Goal: Task Accomplishment & Management: Manage account settings

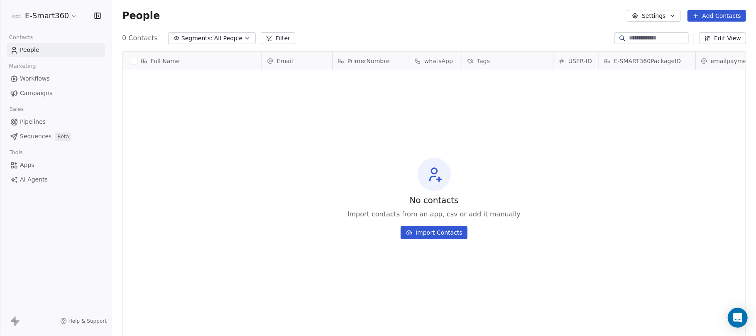
scroll to position [287, 635]
click at [133, 61] on button "button" at bounding box center [134, 61] width 7 height 7
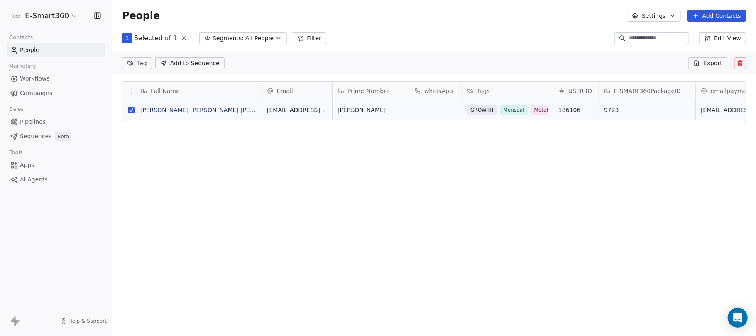
scroll to position [8, 8]
click at [738, 61] on icon at bounding box center [740, 63] width 7 height 7
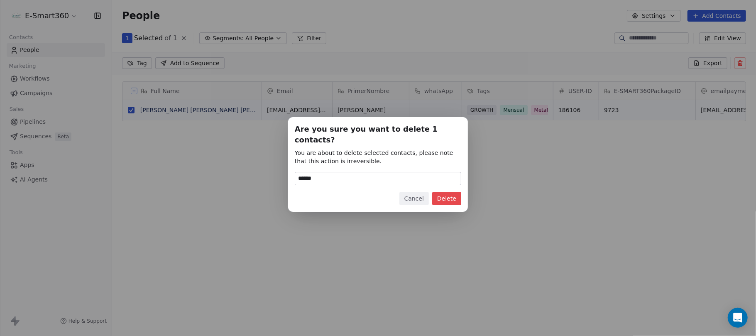
type input "******"
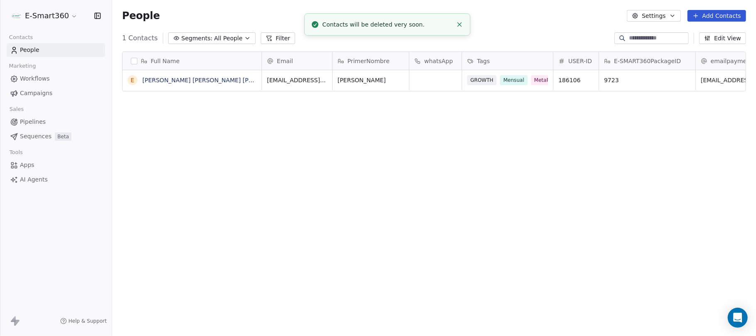
scroll to position [287, 635]
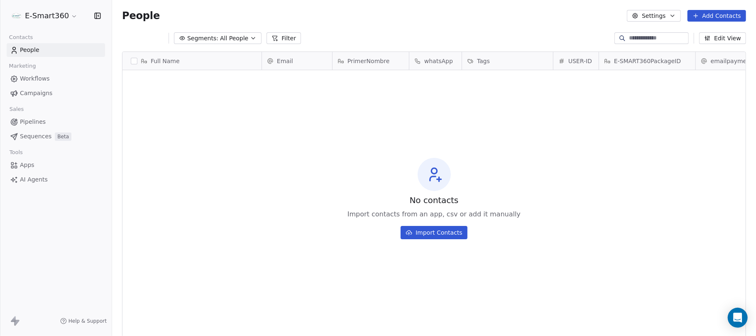
click at [135, 58] on button "button" at bounding box center [134, 61] width 7 height 7
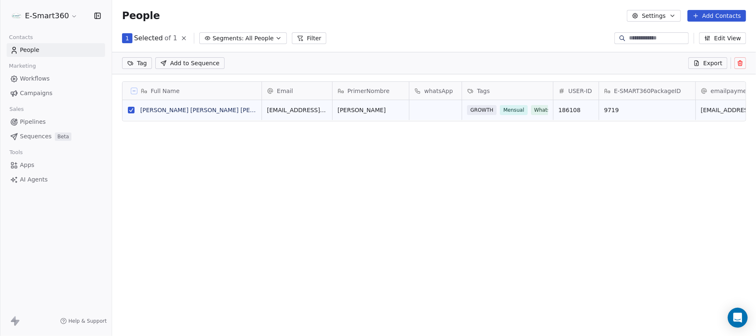
scroll to position [8, 8]
click at [746, 65] on button at bounding box center [740, 63] width 12 height 12
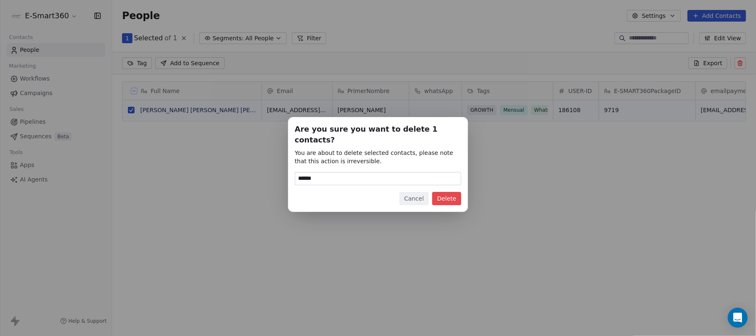
click at [455, 193] on button "Delete" at bounding box center [446, 198] width 29 height 13
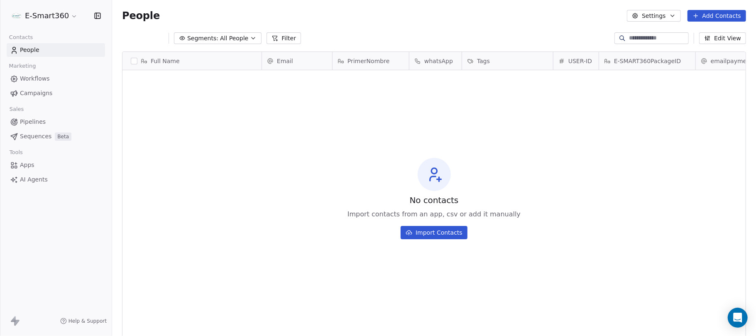
click at [40, 46] on link "People" at bounding box center [56, 50] width 98 height 14
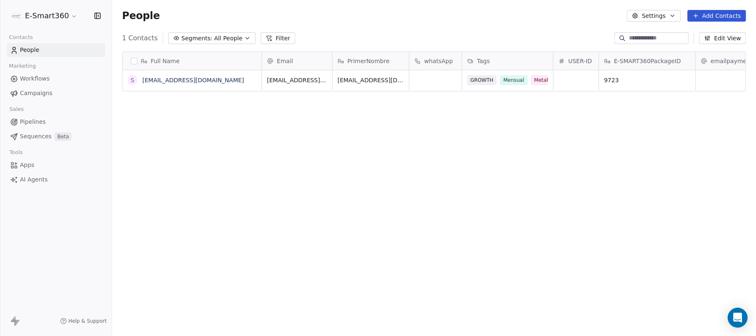
click at [134, 60] on button "button" at bounding box center [134, 61] width 7 height 7
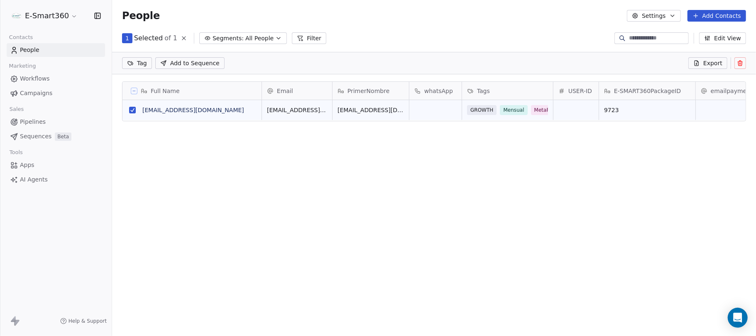
scroll to position [8, 8]
click at [738, 63] on icon at bounding box center [740, 64] width 4 height 4
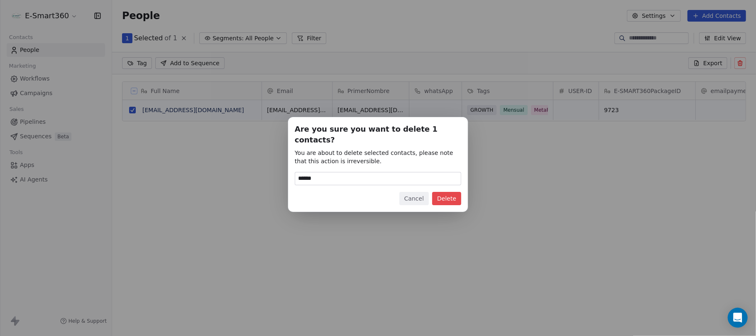
click at [446, 193] on button "Delete" at bounding box center [446, 198] width 29 height 13
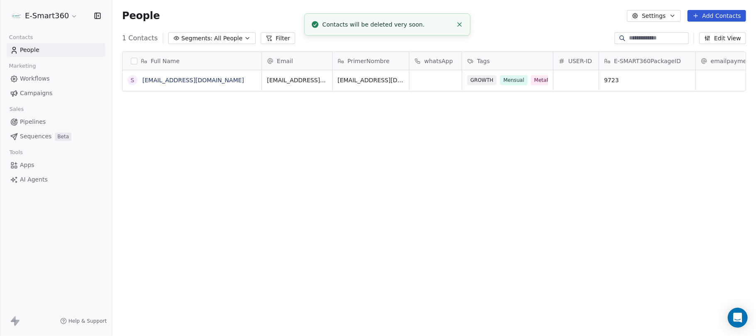
scroll to position [287, 635]
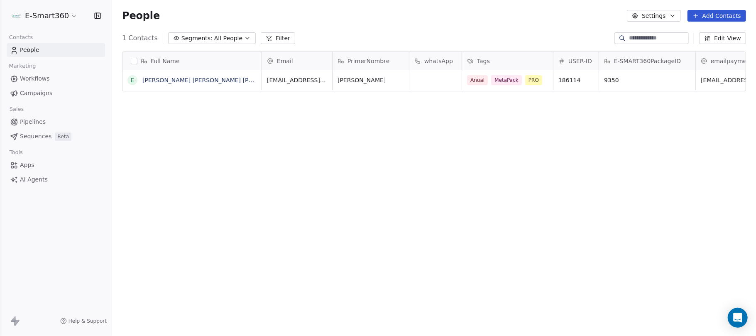
click at [78, 81] on link "Workflows" at bounding box center [56, 79] width 98 height 14
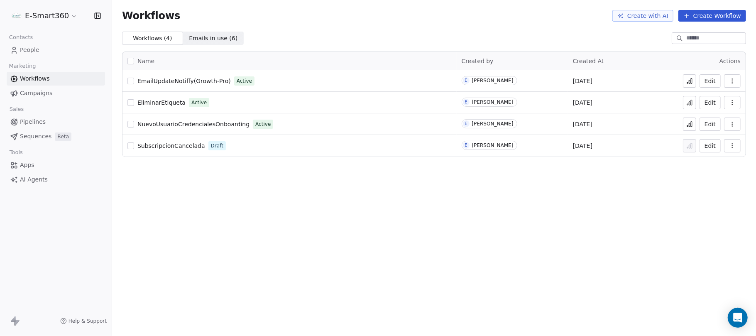
click at [707, 125] on button "Edit" at bounding box center [710, 123] width 21 height 13
click at [45, 54] on link "People" at bounding box center [56, 50] width 98 height 14
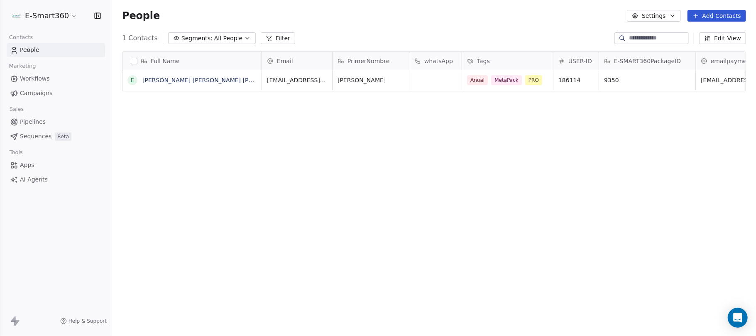
scroll to position [287, 635]
